Goal: Book appointment/travel/reservation

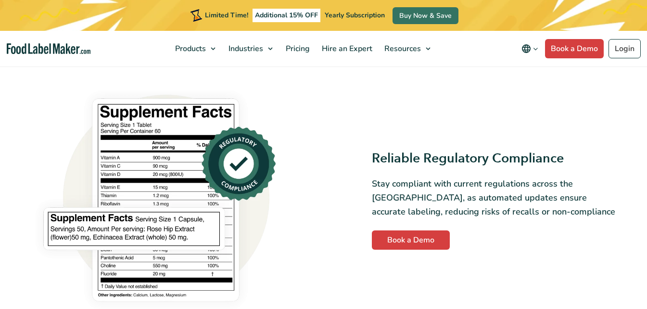
scroll to position [931, 0]
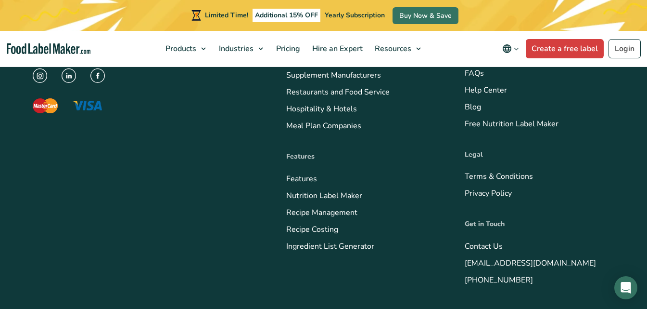
scroll to position [567, 0]
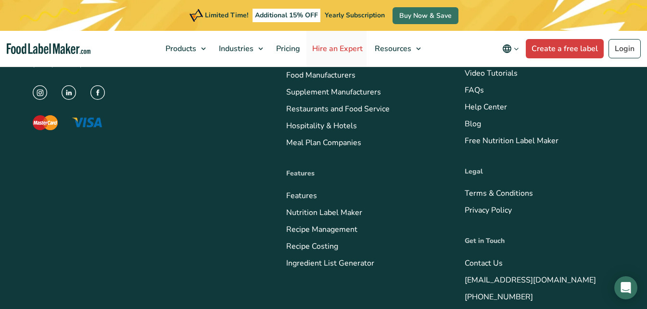
click at [309, 46] on span "Hire an Expert" at bounding box center [336, 48] width 54 height 11
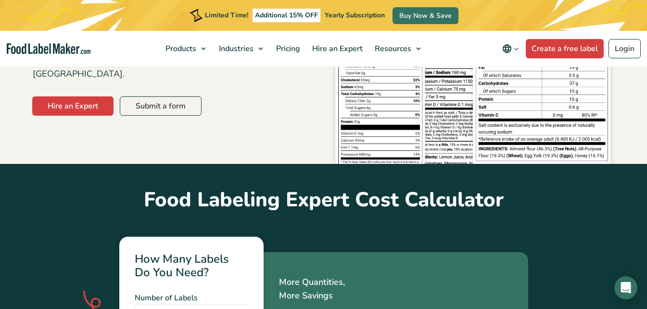
scroll to position [167, 0]
